Goal: Task Accomplishment & Management: Manage account settings

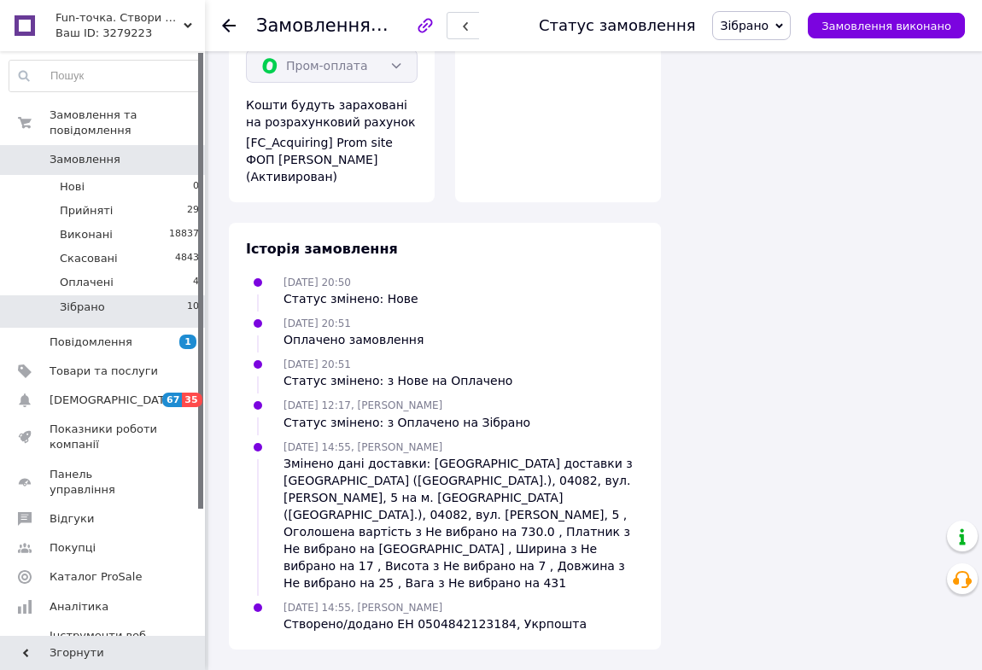
scroll to position [1629, 0]
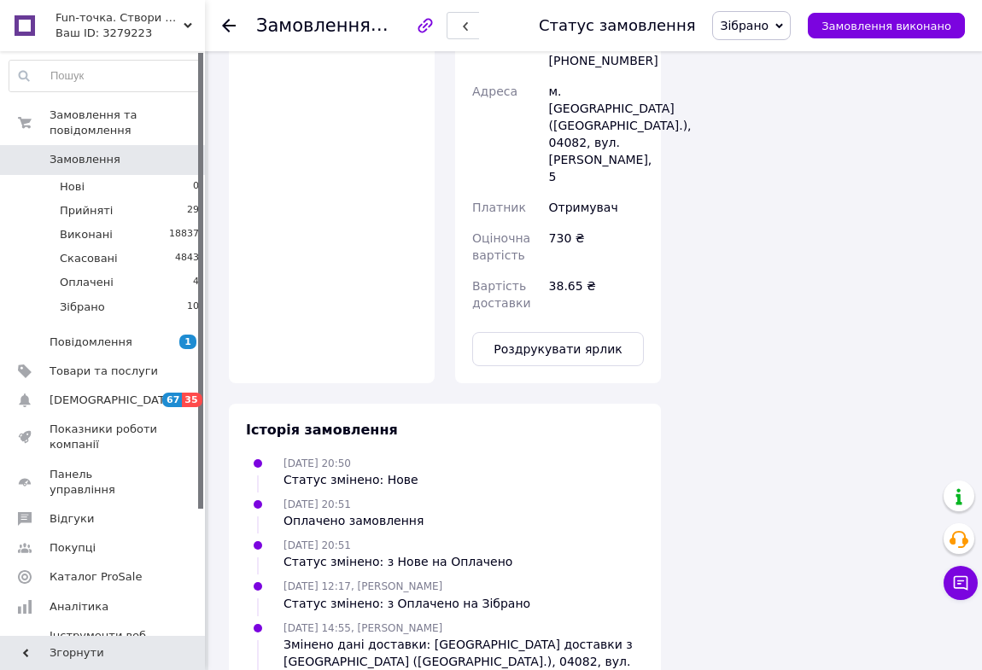
drag, startPoint x: 94, startPoint y: 299, endPoint x: 392, endPoint y: 280, distance: 298.5
click at [94, 300] on span "Зібрано" at bounding box center [82, 307] width 45 height 15
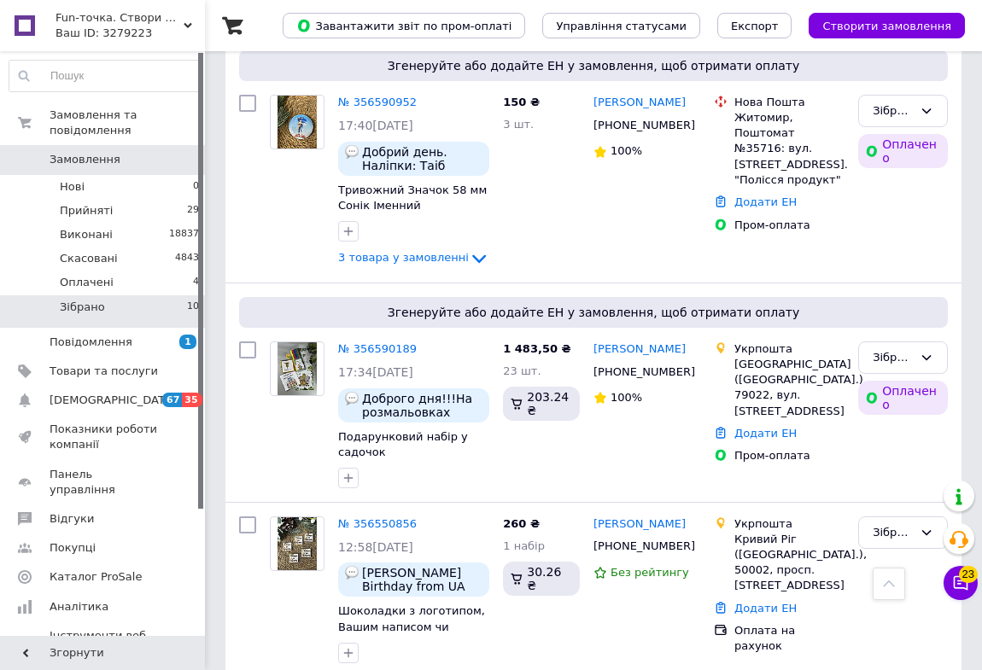
scroll to position [1707, 0]
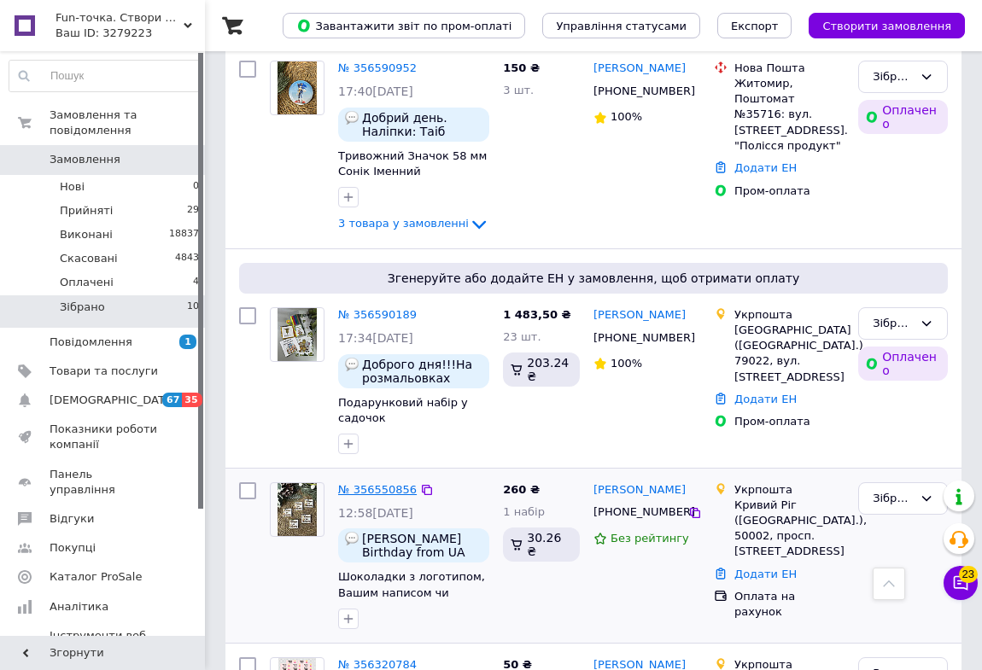
click at [364, 483] on link "№ 356550856" at bounding box center [377, 489] width 79 height 13
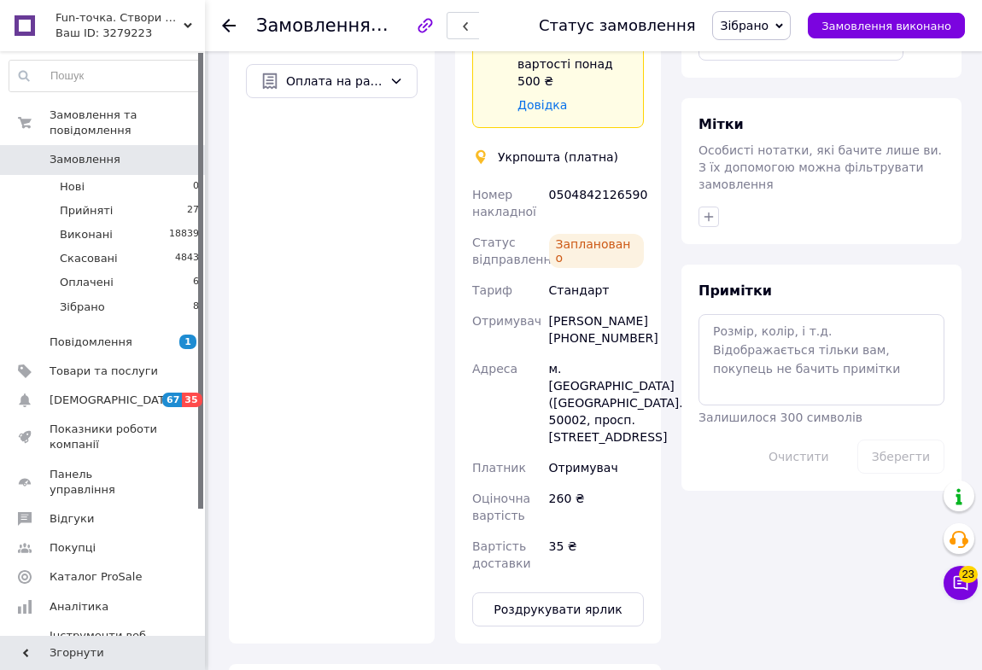
scroll to position [1121, 0]
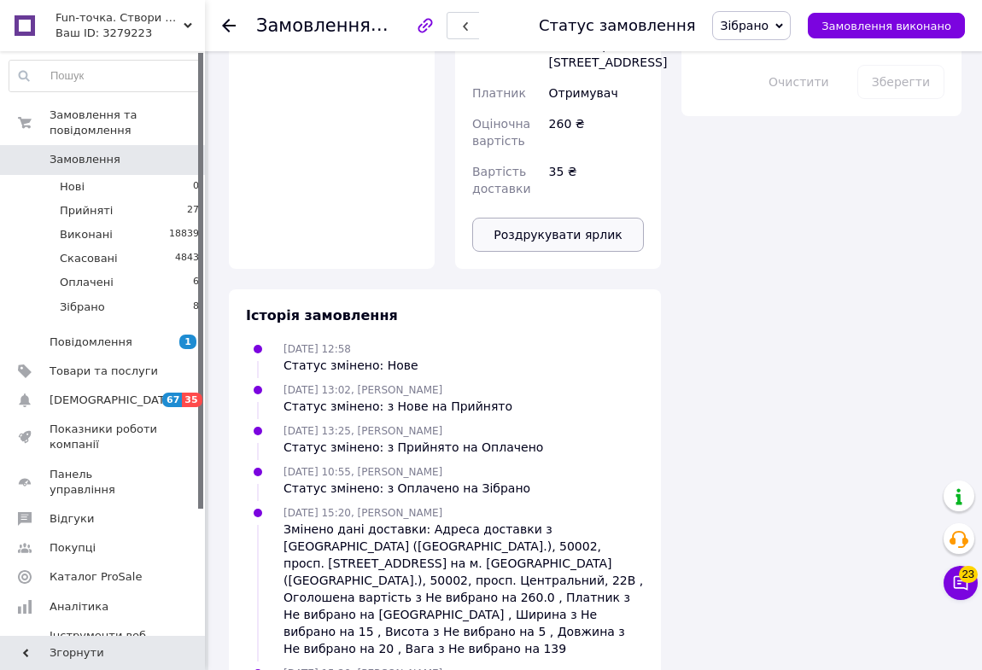
click at [592, 218] on button "Роздрукувати ярлик" at bounding box center [558, 235] width 172 height 34
